Goal: Navigation & Orientation: Find specific page/section

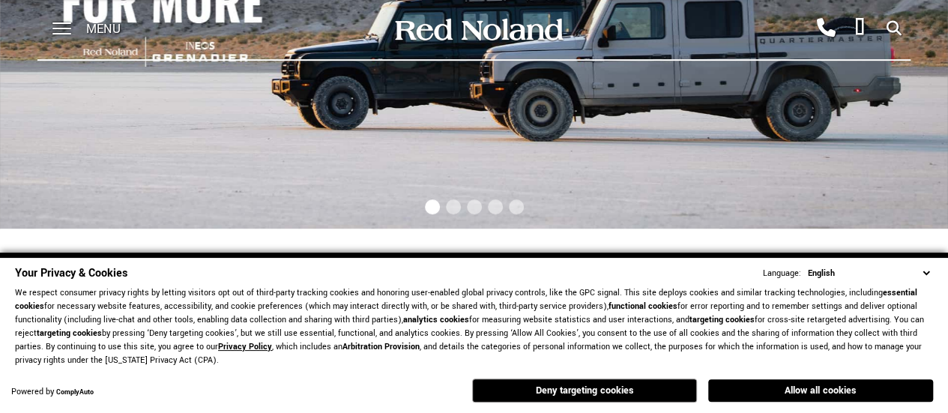
scroll to position [300, 0]
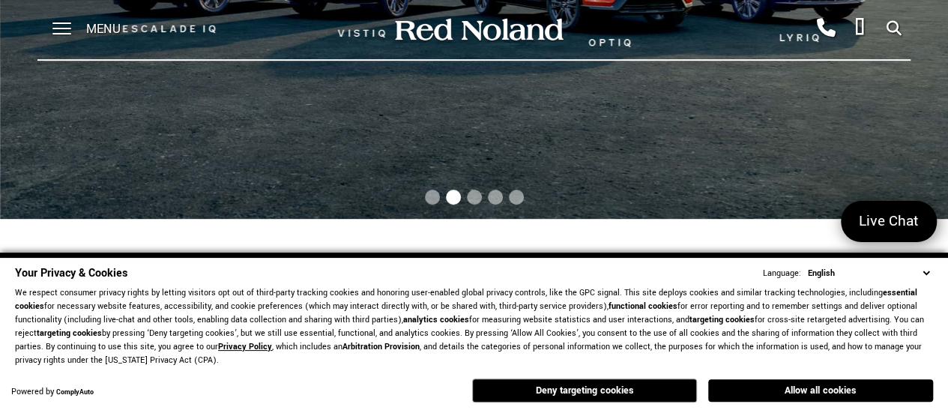
click at [925, 272] on select "English Spanish / Español English / [GEOGRAPHIC_DATA] Korean / 한국어 Vietnamese /…" at bounding box center [868, 273] width 129 height 14
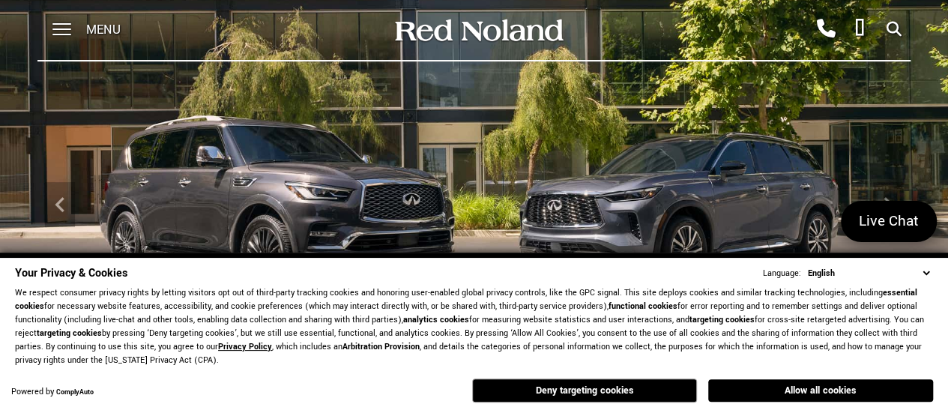
scroll to position [0, 0]
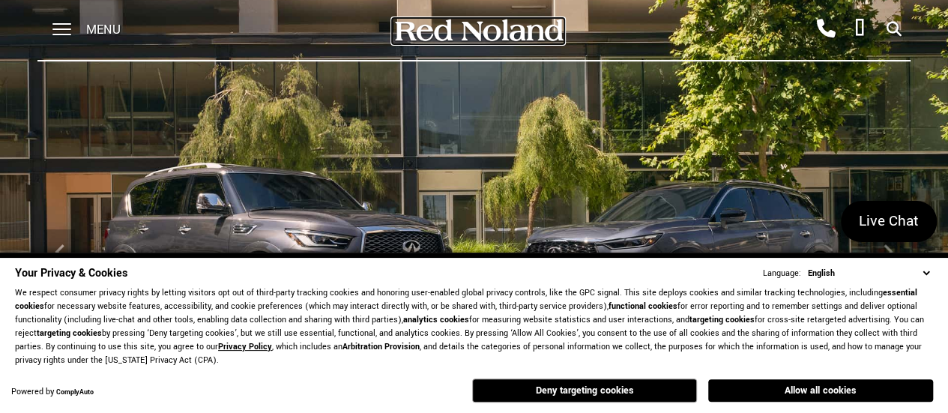
click at [468, 37] on img at bounding box center [478, 30] width 172 height 26
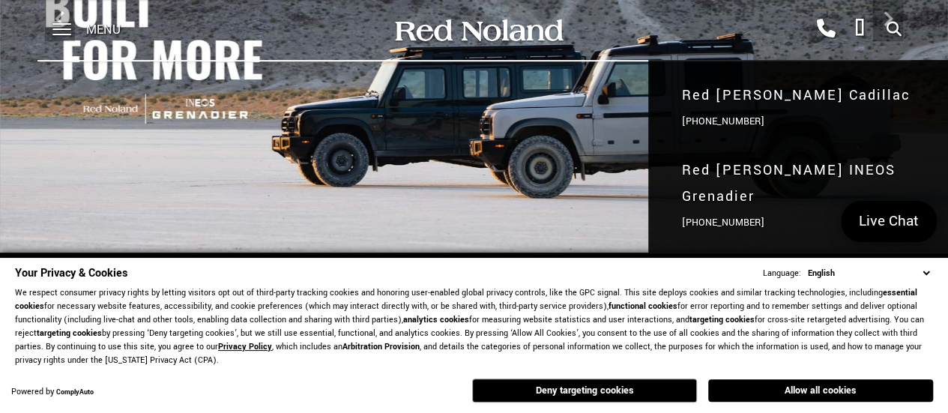
scroll to position [300, 0]
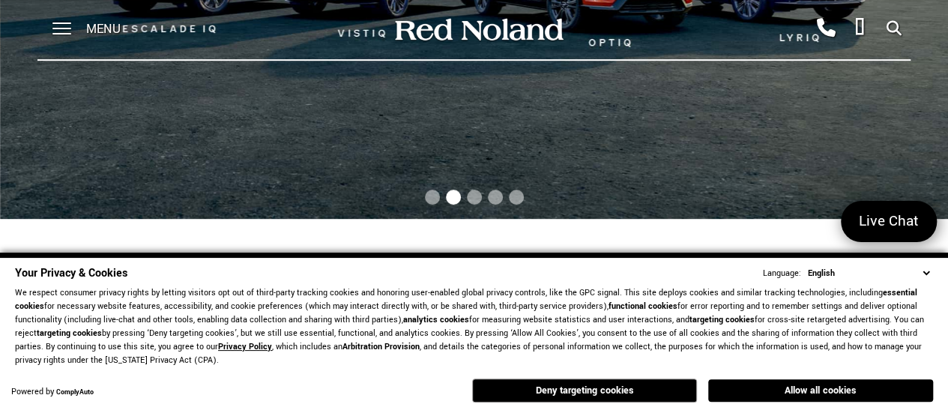
click at [927, 272] on select "English Spanish / Español English / [GEOGRAPHIC_DATA] Korean / 한국어 Vietnamese /…" at bounding box center [868, 273] width 129 height 14
click at [797, 387] on button "Allow all cookies" at bounding box center [820, 390] width 225 height 22
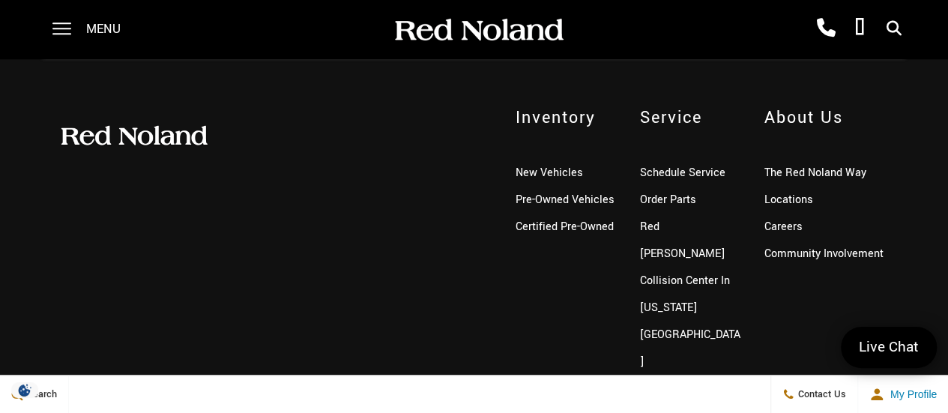
scroll to position [3537, 0]
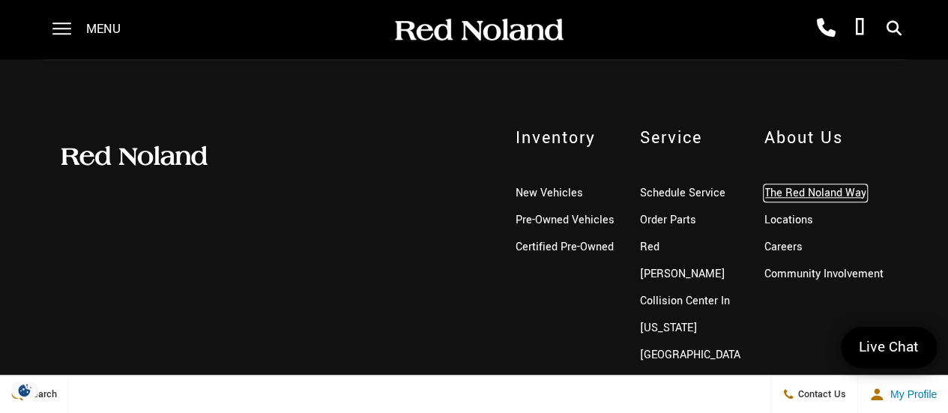
click at [777, 188] on link "The Red Noland Way" at bounding box center [816, 193] width 102 height 16
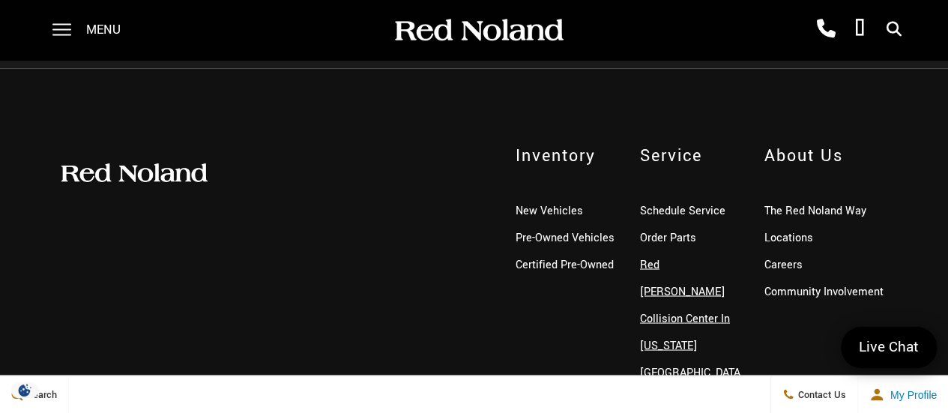
scroll to position [1346, 0]
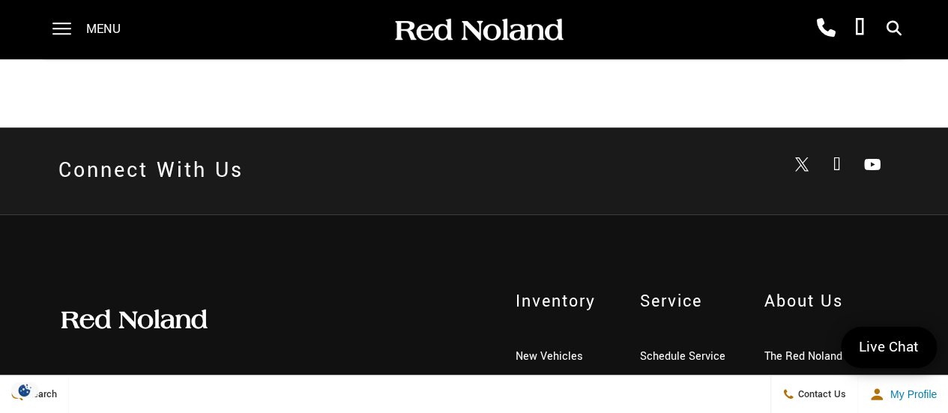
scroll to position [3612, 0]
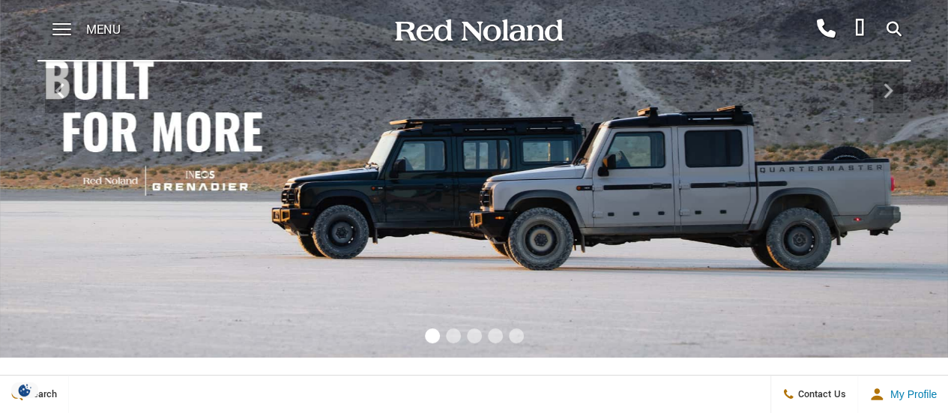
scroll to position [225, 0]
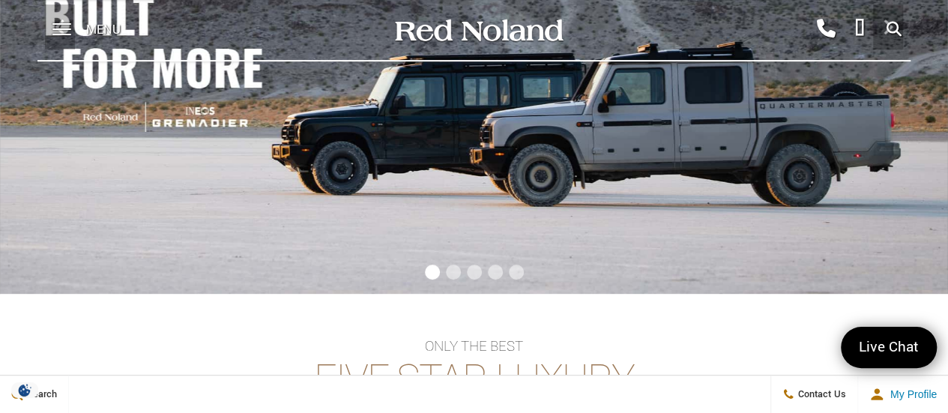
click at [210, 129] on img at bounding box center [474, 27] width 948 height 534
